Goal: Find contact information: Obtain details needed to contact an individual or organization

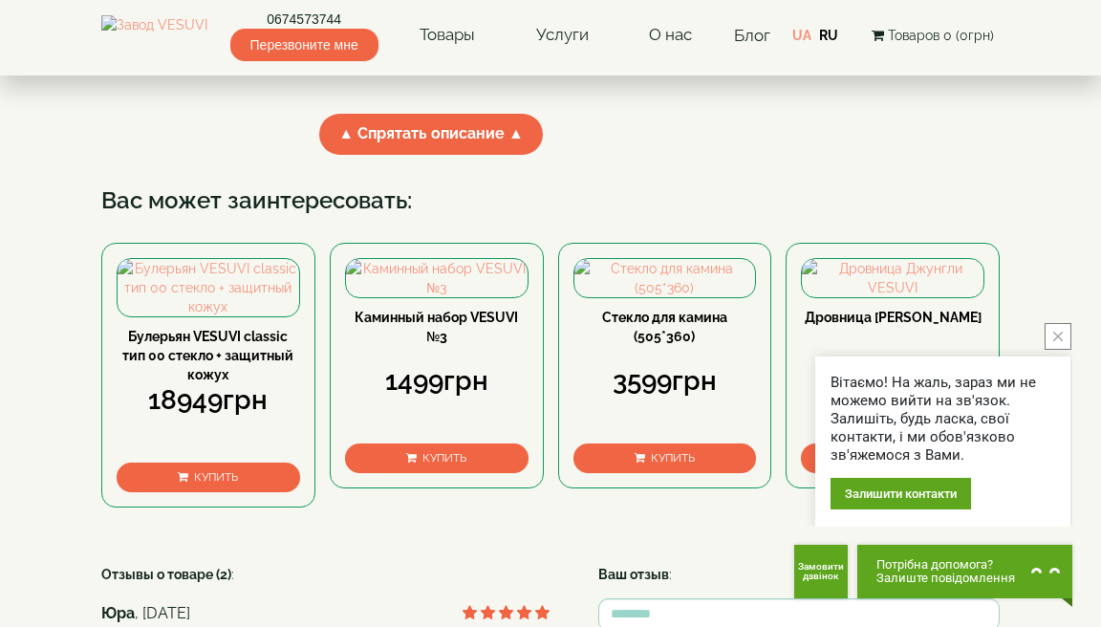
click at [1058, 338] on icon "close button" at bounding box center [1059, 337] width 10 height 10
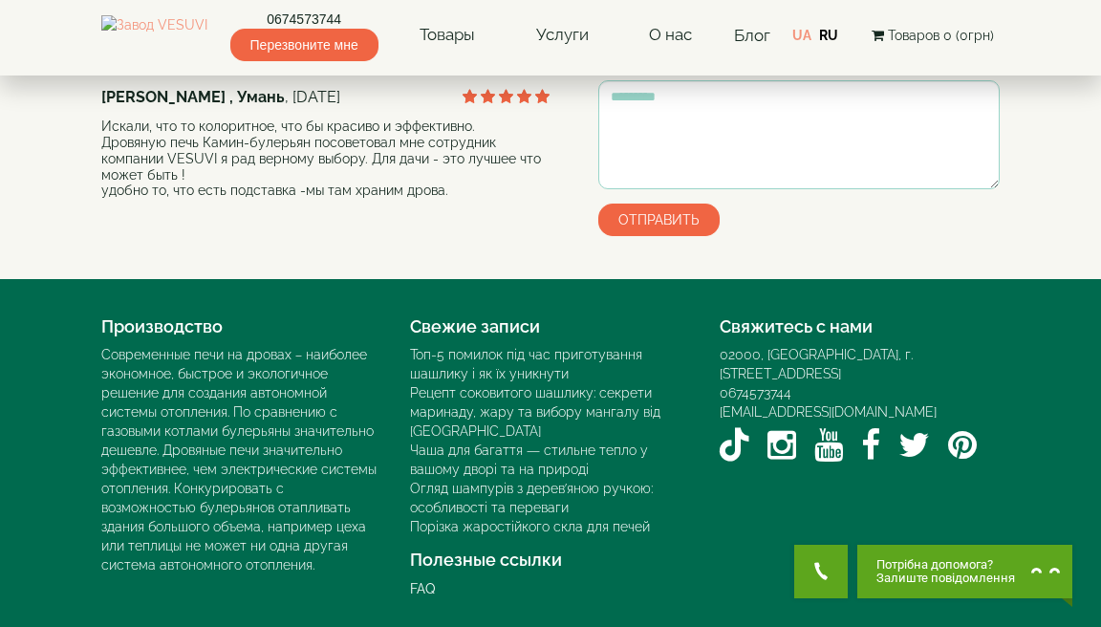
scroll to position [3006, 0]
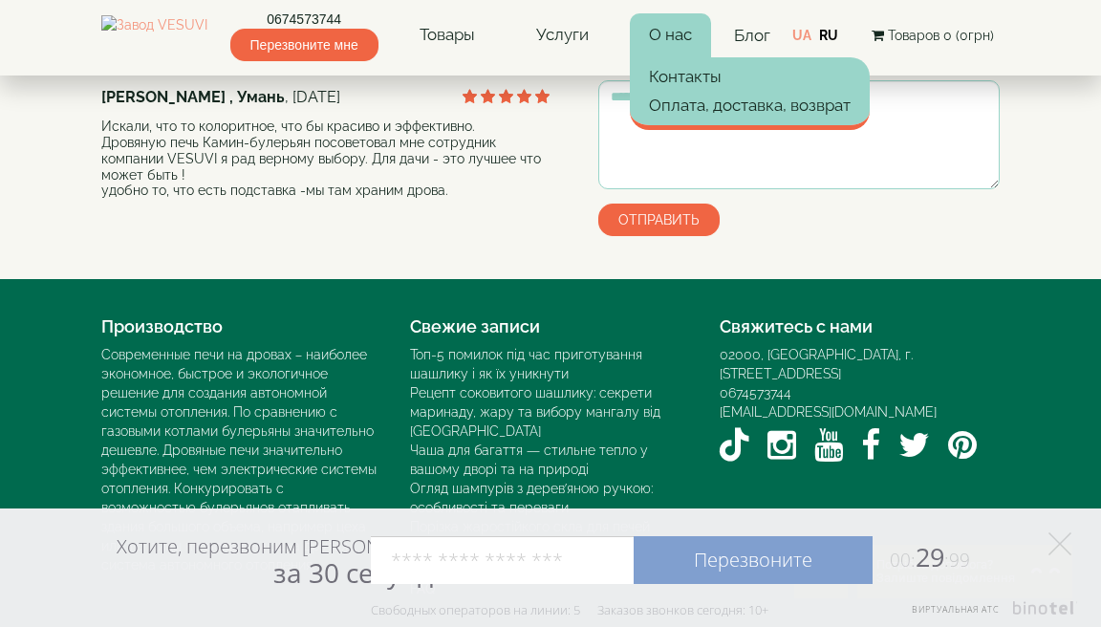
click at [692, 34] on link "О нас" at bounding box center [670, 35] width 81 height 44
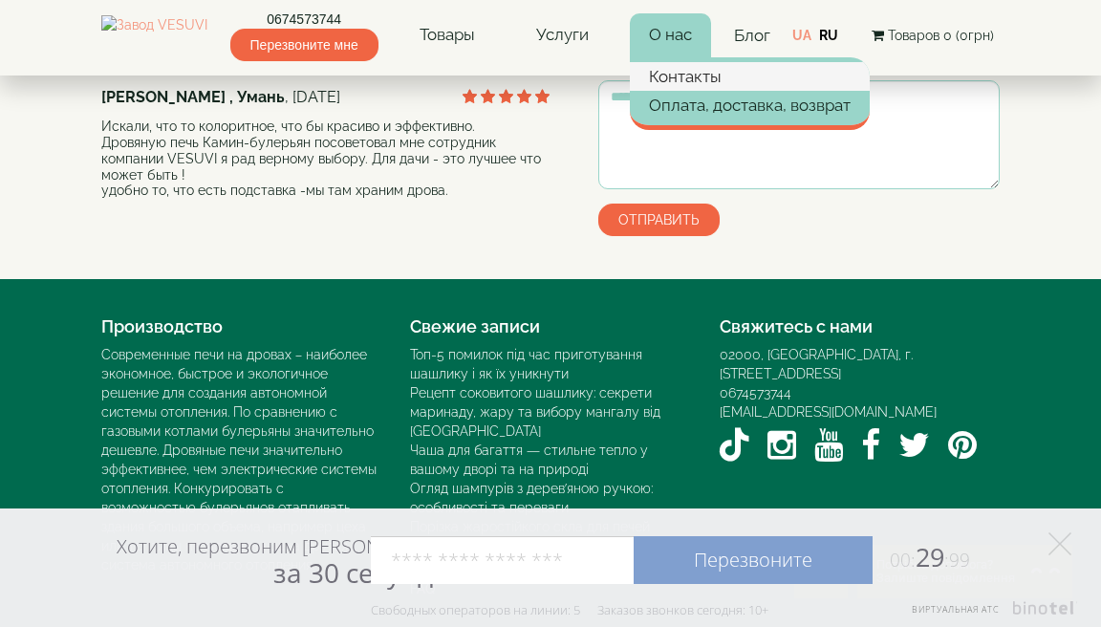
click at [701, 76] on link "Контакты" at bounding box center [750, 76] width 240 height 29
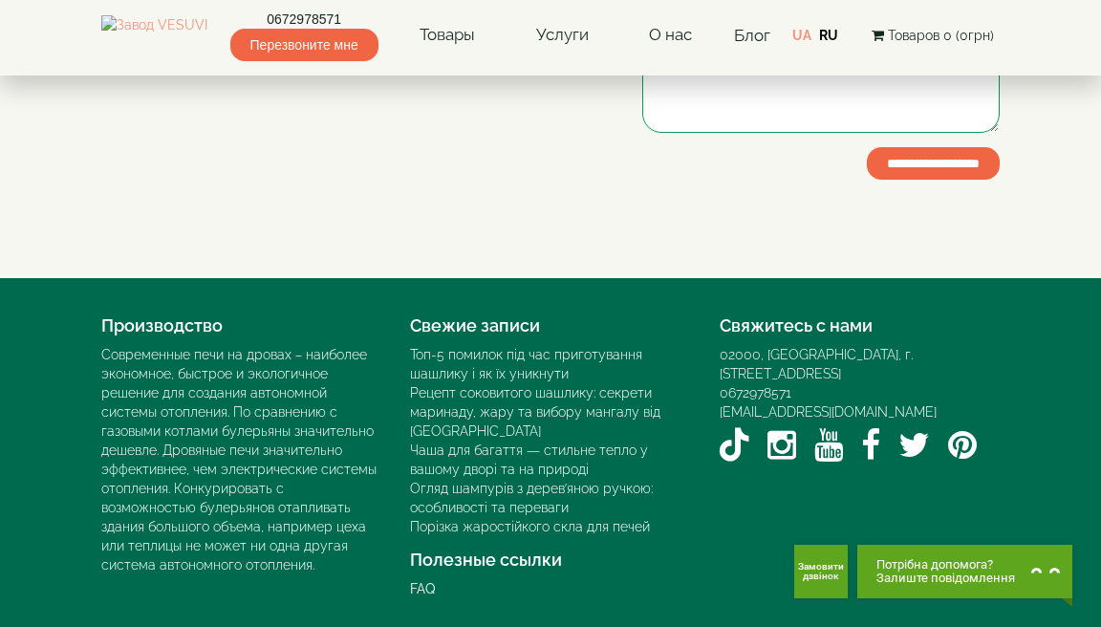
scroll to position [568, 0]
